Goal: Task Accomplishment & Management: Manage account settings

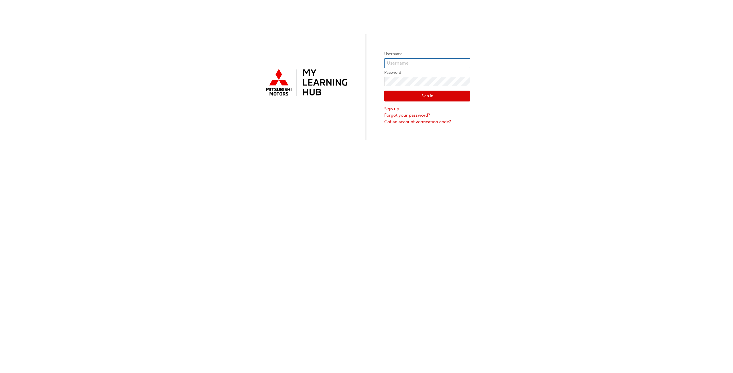
click at [412, 62] on input "text" at bounding box center [427, 63] width 86 height 10
type input "sescobido6046@gmail.com"
click at [392, 99] on button "Sign In" at bounding box center [427, 96] width 86 height 11
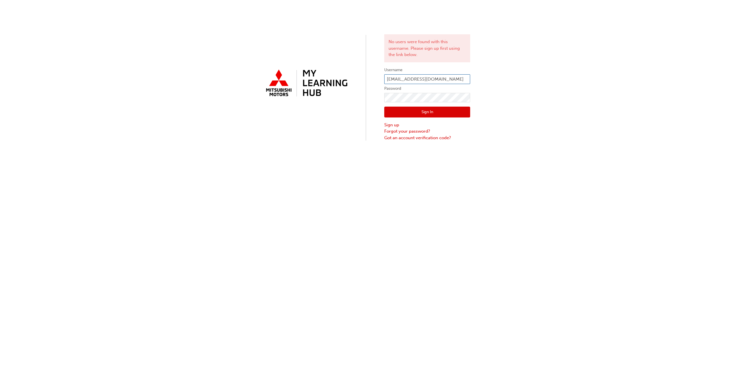
click at [419, 78] on input "sescobido6046@gmail.com" at bounding box center [427, 79] width 86 height 10
click at [458, 78] on input "sescobidoclydeauto@gmail.com" at bounding box center [427, 79] width 86 height 10
type input "sescobidoclydeauto.com.au"
click at [421, 111] on button "Sign In" at bounding box center [427, 112] width 86 height 11
click at [408, 81] on input "sescobidoclydeauto.com.au" at bounding box center [427, 79] width 86 height 10
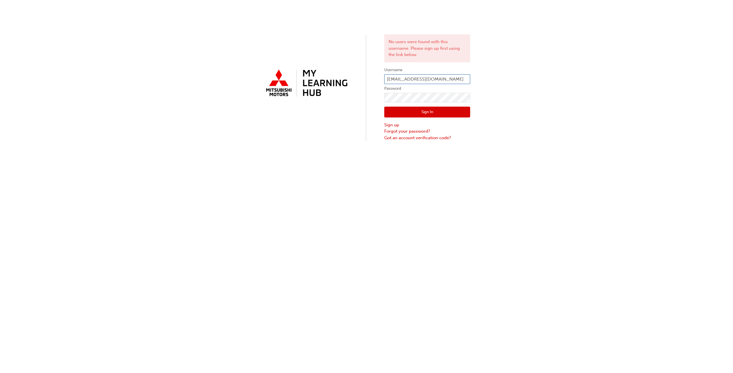
type input "sescobido@clydeauto.com.au"
click at [415, 112] on button "Sign In" at bounding box center [427, 112] width 86 height 11
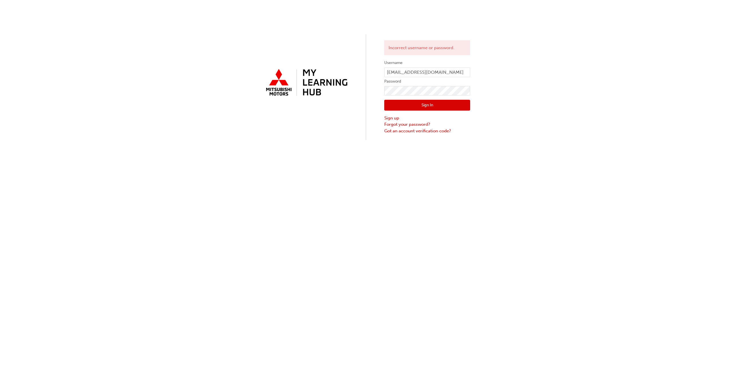
click at [402, 103] on button "Sign In" at bounding box center [427, 105] width 86 height 11
click at [406, 124] on link "Forgot your password?" at bounding box center [427, 124] width 86 height 7
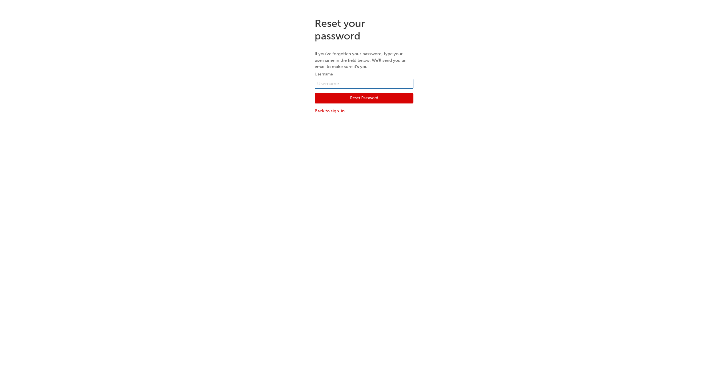
click at [346, 83] on input "text" at bounding box center [364, 84] width 99 height 10
type input "sescobido@clydeauto.com.au"
click at [359, 100] on button "Reset Password" at bounding box center [364, 98] width 99 height 11
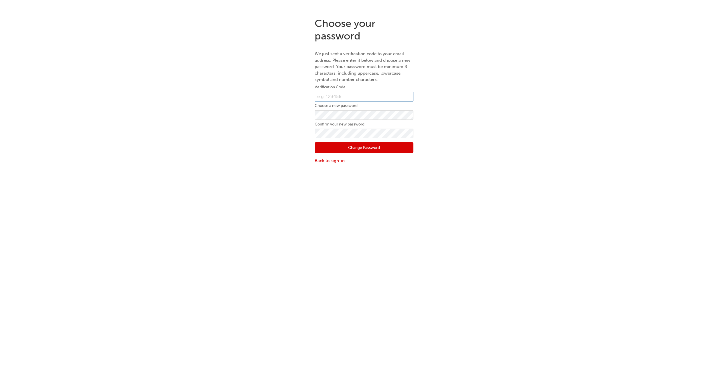
click at [354, 95] on input "text" at bounding box center [364, 97] width 99 height 10
type input "579408"
click at [324, 148] on button "Change Password" at bounding box center [364, 148] width 99 height 11
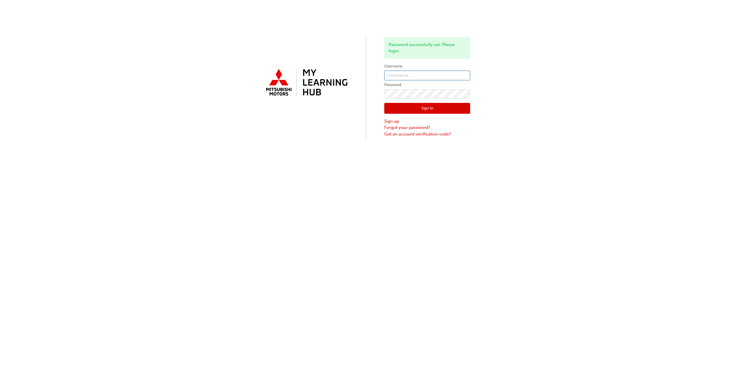
click at [413, 73] on input "text" at bounding box center [427, 76] width 86 height 10
type input "sescobido@clydeauto.com.au"
click at [403, 108] on button "Sign In" at bounding box center [427, 108] width 86 height 11
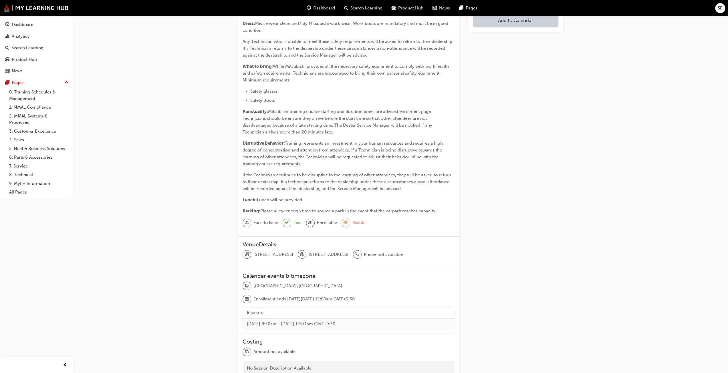
scroll to position [143, 0]
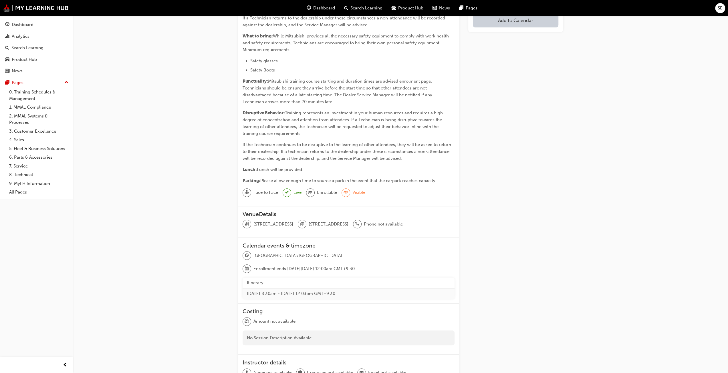
click at [247, 191] on span "sessionType_FACE_TO_FACE-icon" at bounding box center [247, 192] width 4 height 7
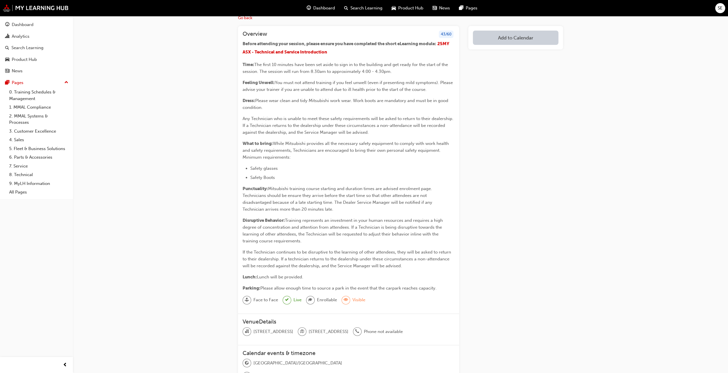
scroll to position [0, 0]
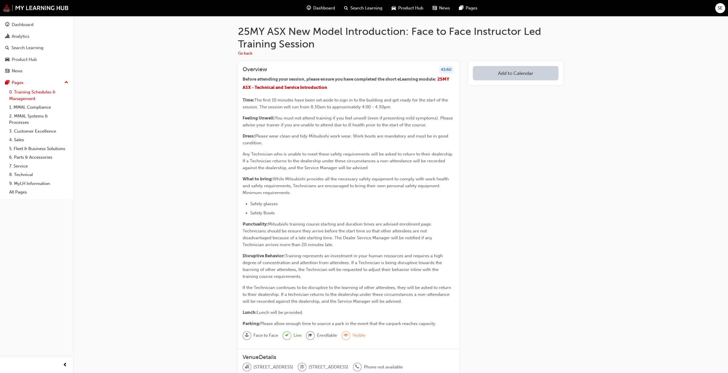
click at [28, 93] on link "0. Training Schedules & Management" at bounding box center [39, 95] width 64 height 15
click at [443, 67] on div "43 / 60" at bounding box center [446, 70] width 15 height 8
click at [248, 54] on button "Go back" at bounding box center [245, 53] width 14 height 7
click at [440, 71] on div "43 / 60" at bounding box center [446, 70] width 15 height 8
click at [448, 69] on div "43 / 60" at bounding box center [446, 70] width 15 height 8
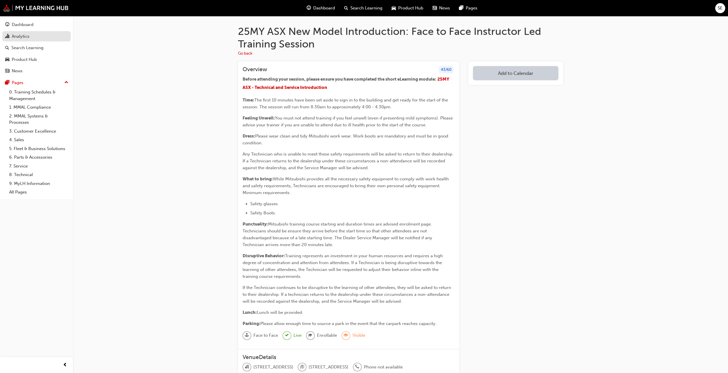
click at [17, 35] on div "Analytics" at bounding box center [21, 36] width 18 height 7
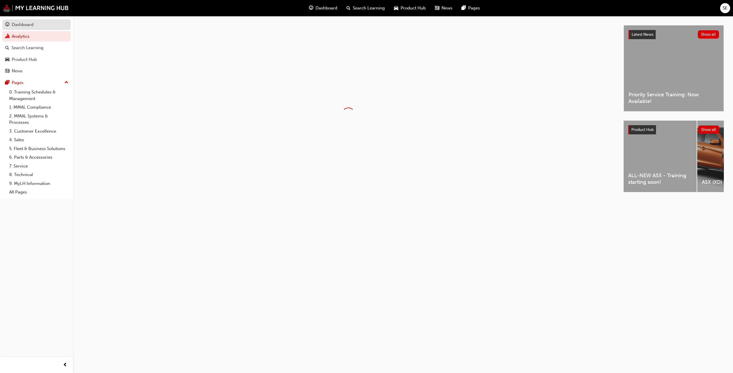
click at [30, 29] on link "Dashboard" at bounding box center [36, 24] width 68 height 11
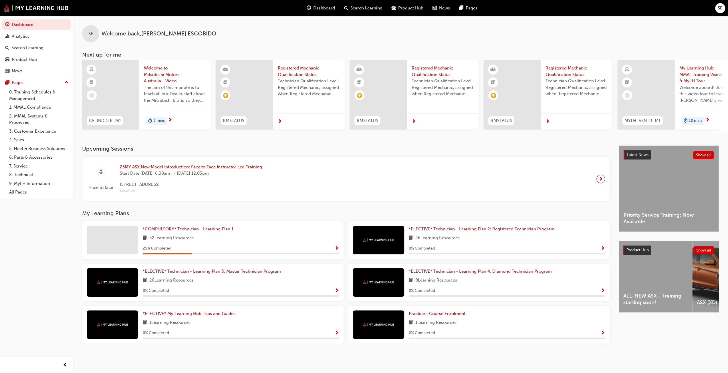
click at [174, 167] on span "25MY ASX New Model Introduction: Face to Face Instructor Led Training" at bounding box center [191, 167] width 142 height 7
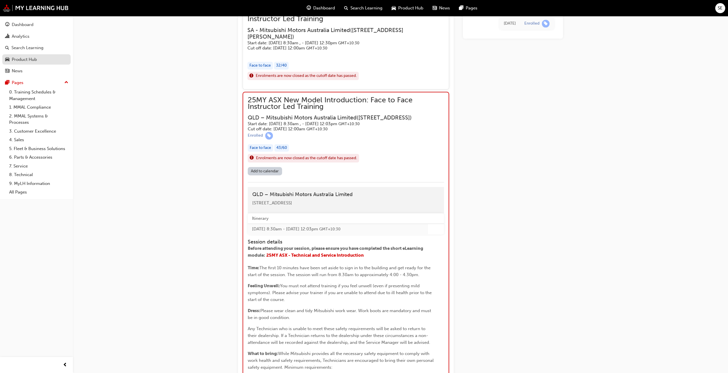
scroll to position [624, 0]
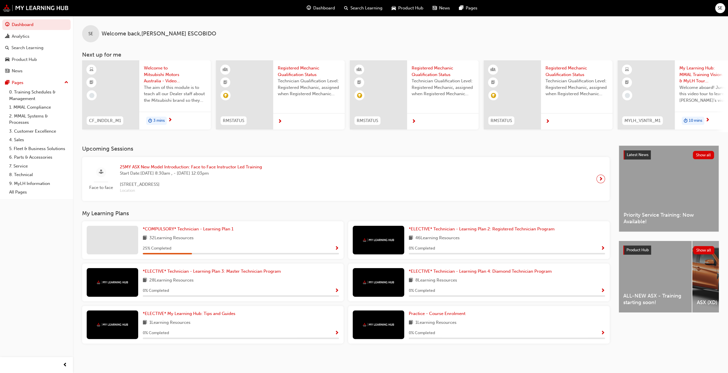
scroll to position [0, 0]
click at [175, 232] on span "*COMPULSORY* Technician - Learning Plan 1" at bounding box center [188, 229] width 91 height 5
